Goal: Task Accomplishment & Management: Use online tool/utility

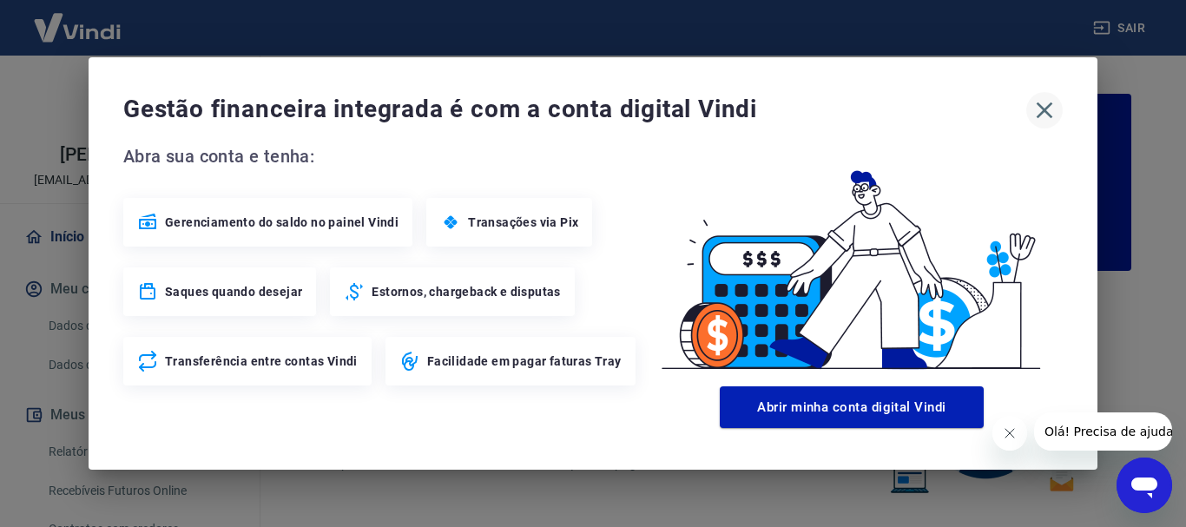
click at [1041, 111] on icon "button" at bounding box center [1045, 110] width 28 height 28
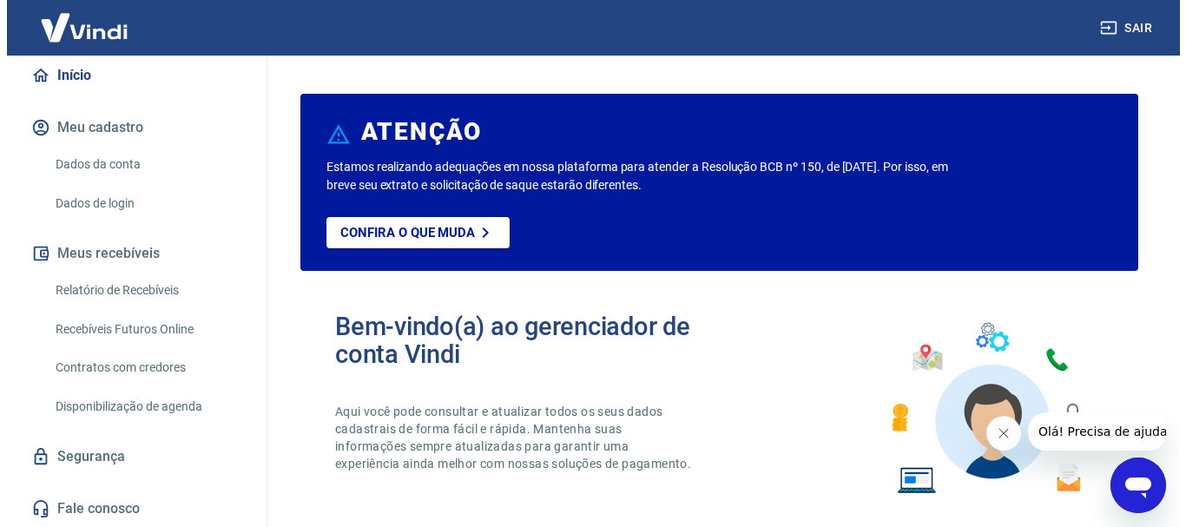
scroll to position [162, 0]
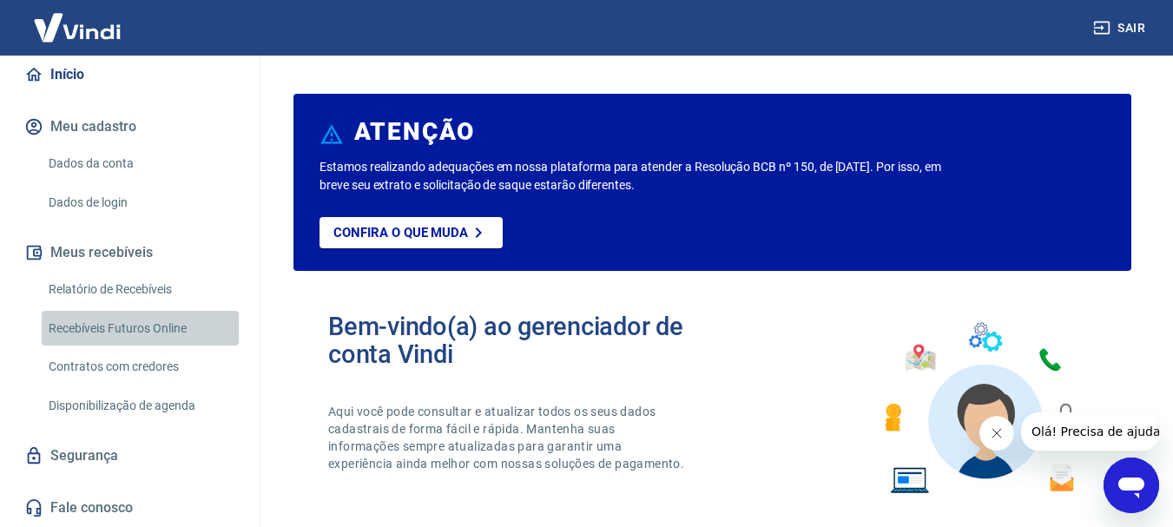
click at [166, 325] on link "Recebíveis Futuros Online" at bounding box center [140, 329] width 197 height 36
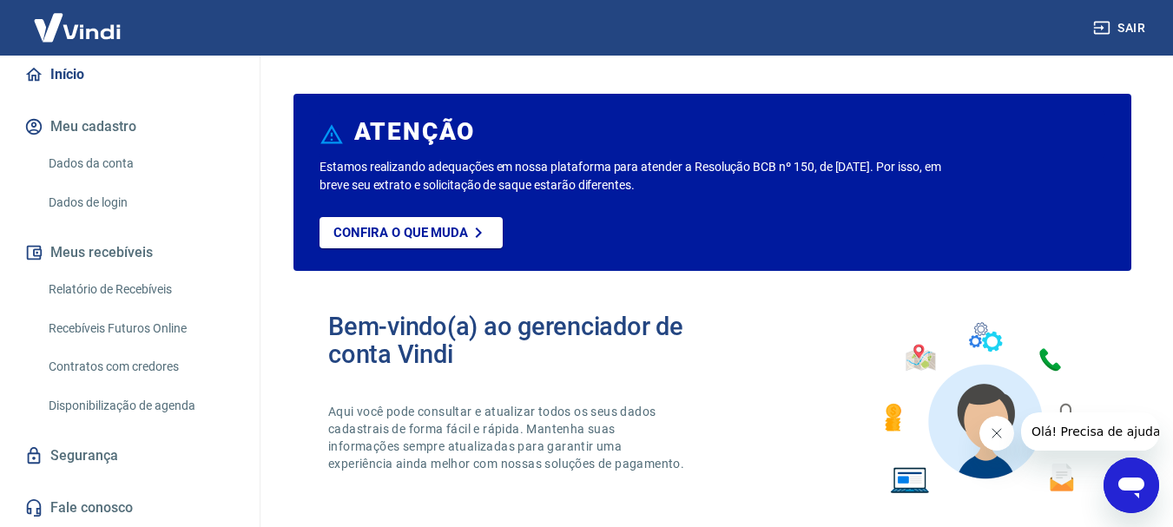
click at [146, 326] on link "Recebíveis Futuros Online" at bounding box center [140, 329] width 197 height 36
click at [120, 293] on link "Relatório de Recebíveis" at bounding box center [140, 290] width 197 height 36
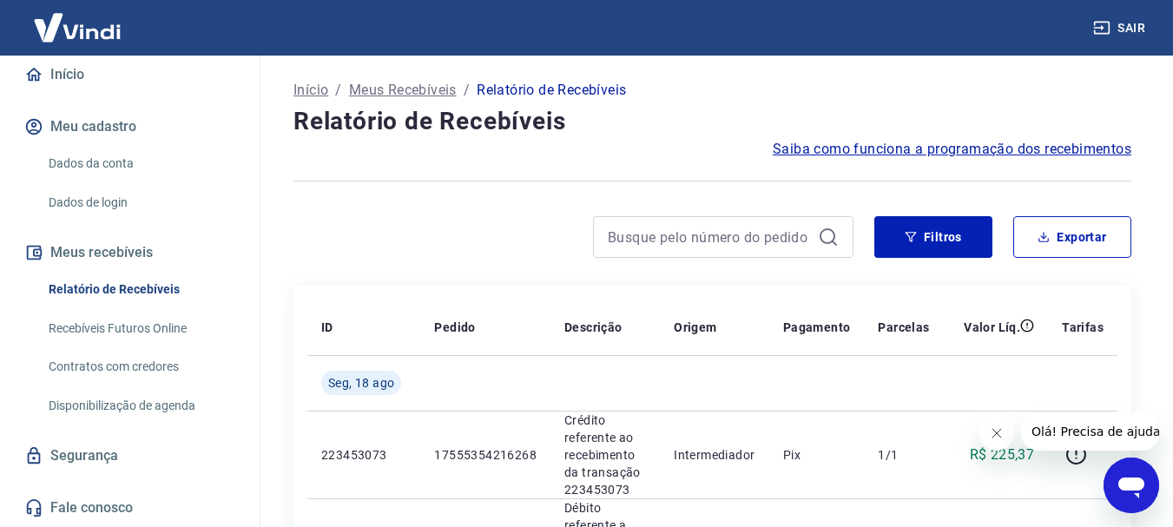
click at [170, 330] on link "Recebíveis Futuros Online" at bounding box center [140, 329] width 197 height 36
